Goal: Transaction & Acquisition: Purchase product/service

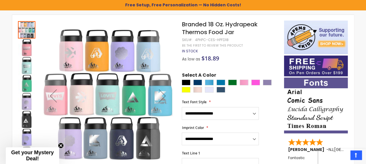
scroll to position [86, 0]
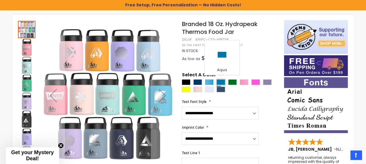
click at [221, 82] on div "Aqua" at bounding box center [221, 82] width 9 height 6
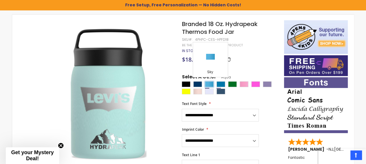
click at [210, 84] on div "Sky" at bounding box center [209, 84] width 9 height 6
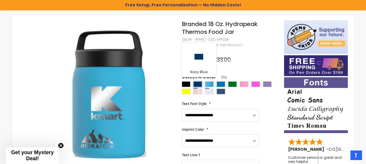
click at [200, 85] on div "Navy Blue" at bounding box center [197, 84] width 9 height 6
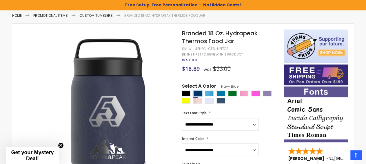
scroll to position [77, 0]
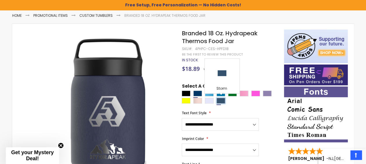
click at [221, 99] on div "Storm" at bounding box center [221, 101] width 9 height 6
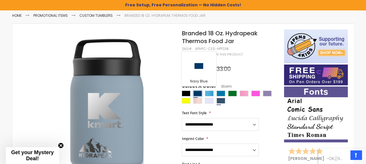
click at [195, 93] on div "Navy Blue" at bounding box center [197, 94] width 9 height 6
type input "****"
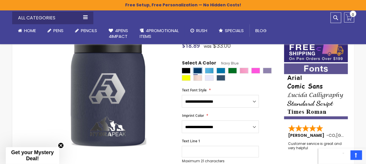
scroll to position [105, 0]
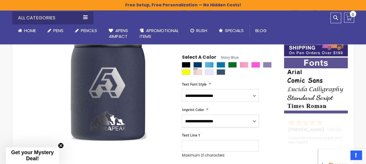
click at [182, 115] on select "**********" at bounding box center [220, 121] width 77 height 13
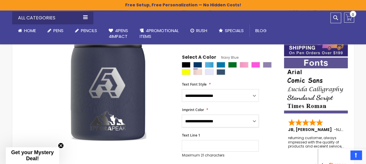
click at [256, 119] on select "**********" at bounding box center [220, 121] width 77 height 13
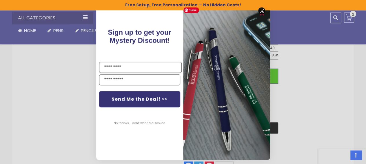
scroll to position [381, 0]
click at [257, 13] on circle "Close dialog" at bounding box center [261, 13] width 9 height 9
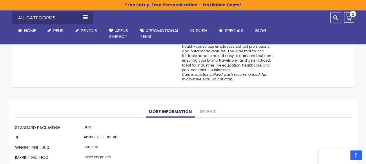
scroll to position [539, 0]
click at [212, 108] on link "Reviews" at bounding box center [208, 112] width 22 height 12
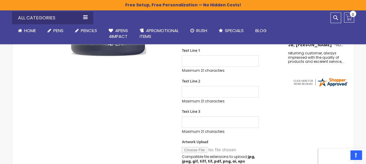
scroll to position [190, 0]
